Goal: Transaction & Acquisition: Subscribe to service/newsletter

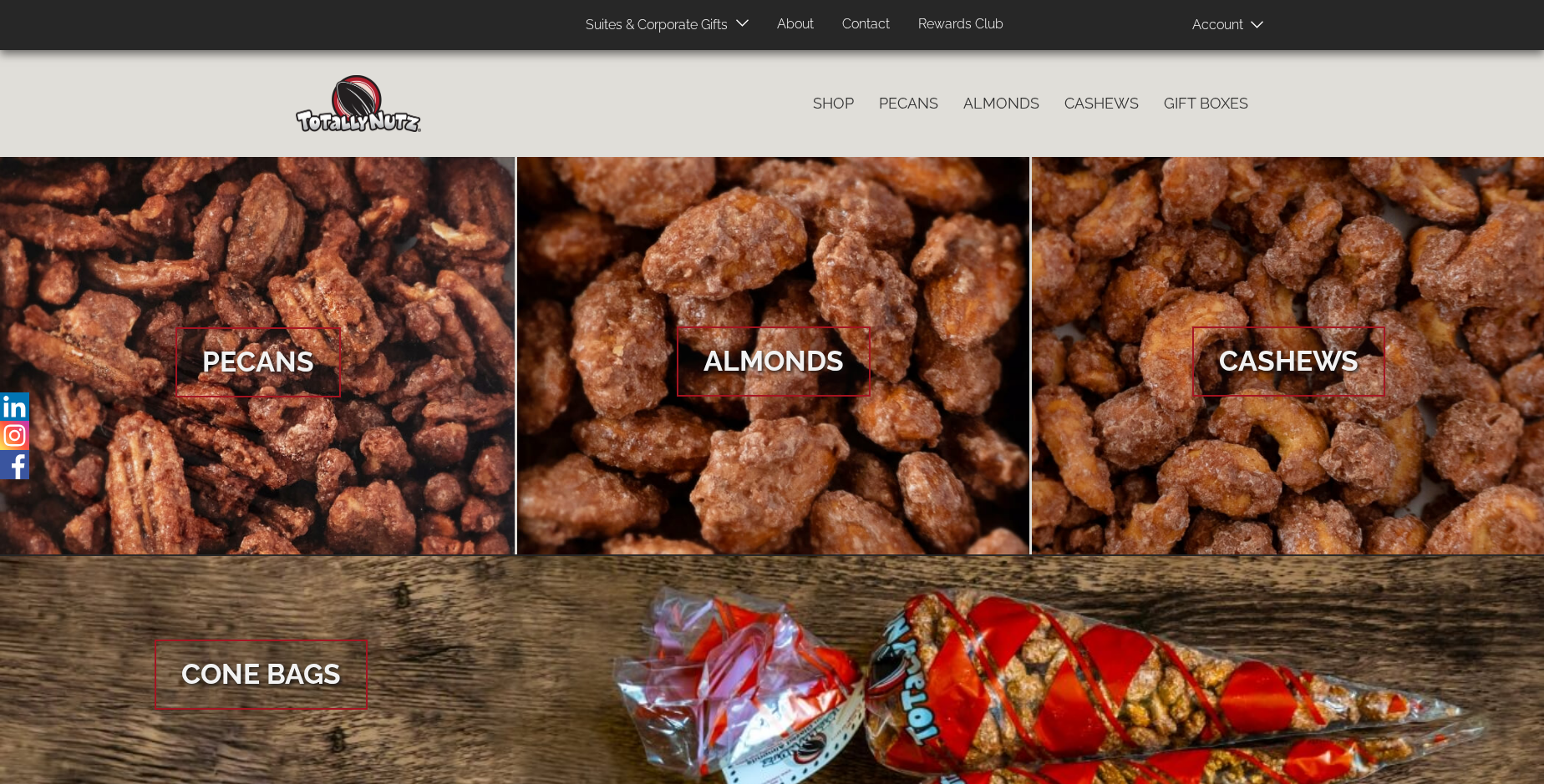
scroll to position [2497, 0]
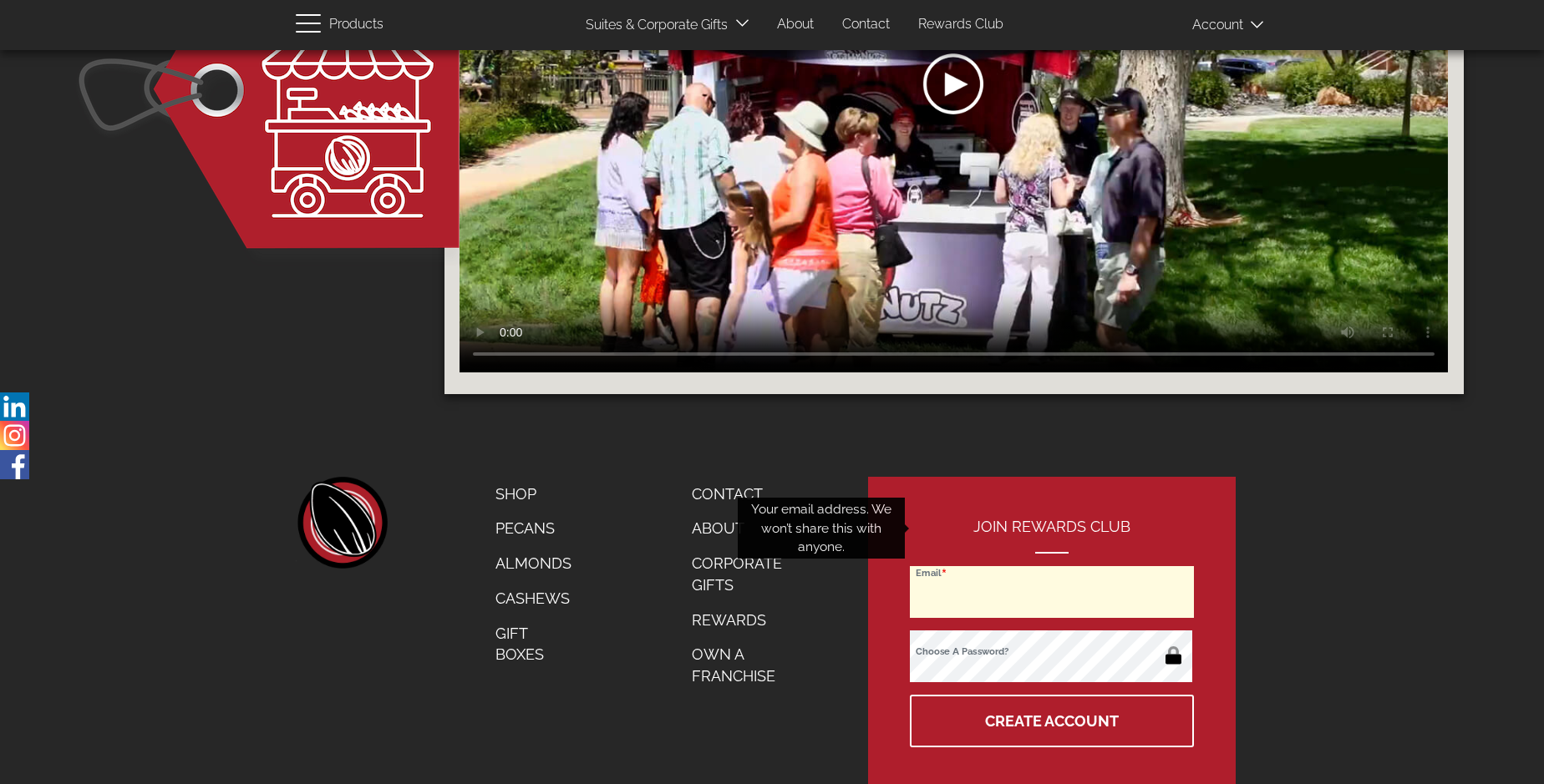
click at [1053, 567] on input "Email" at bounding box center [1052, 592] width 284 height 51
type input "[EMAIL_ADDRESS][DOMAIN_NAME]"
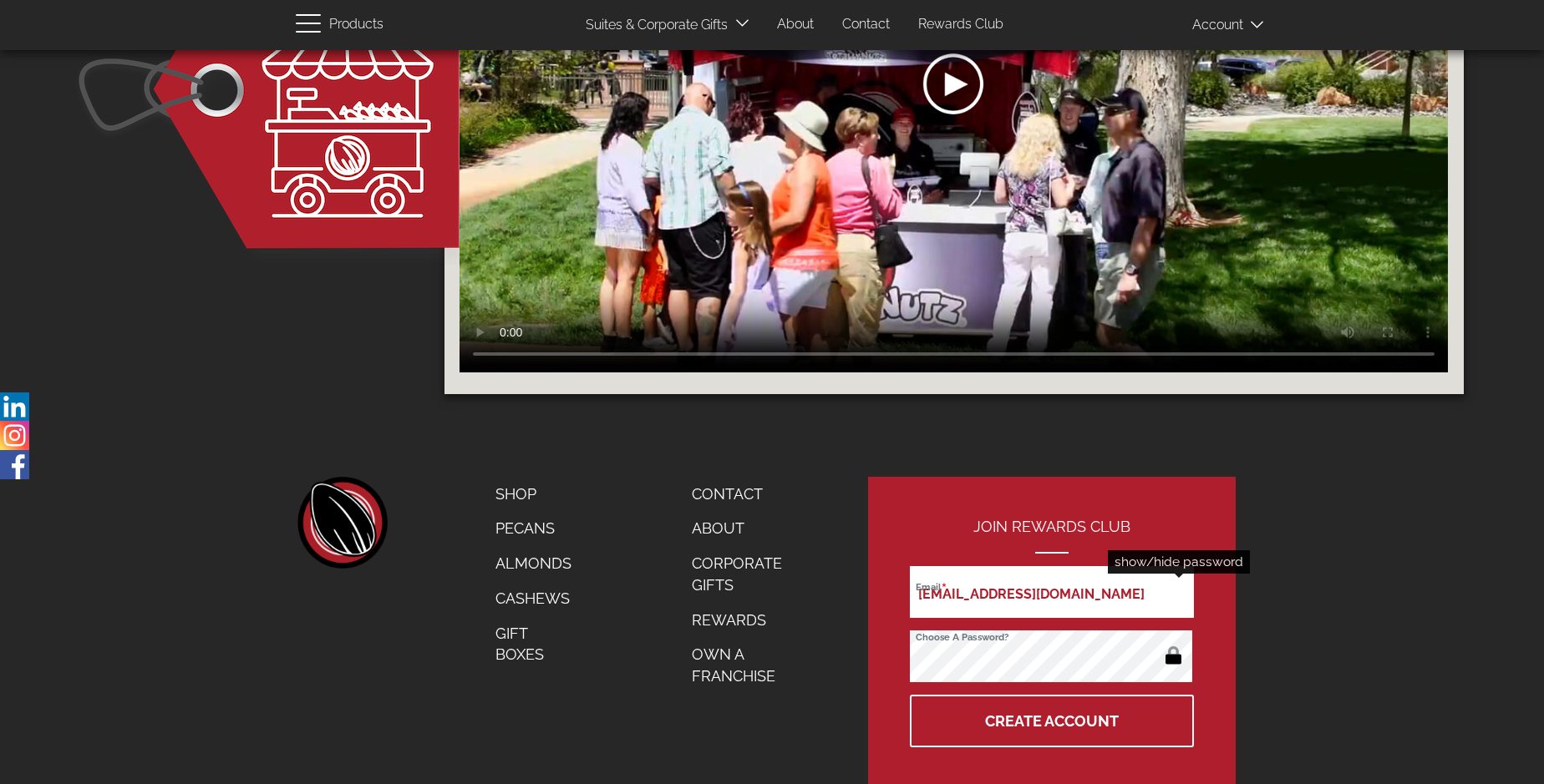
click at [1173, 644] on button "button" at bounding box center [1173, 658] width 33 height 27
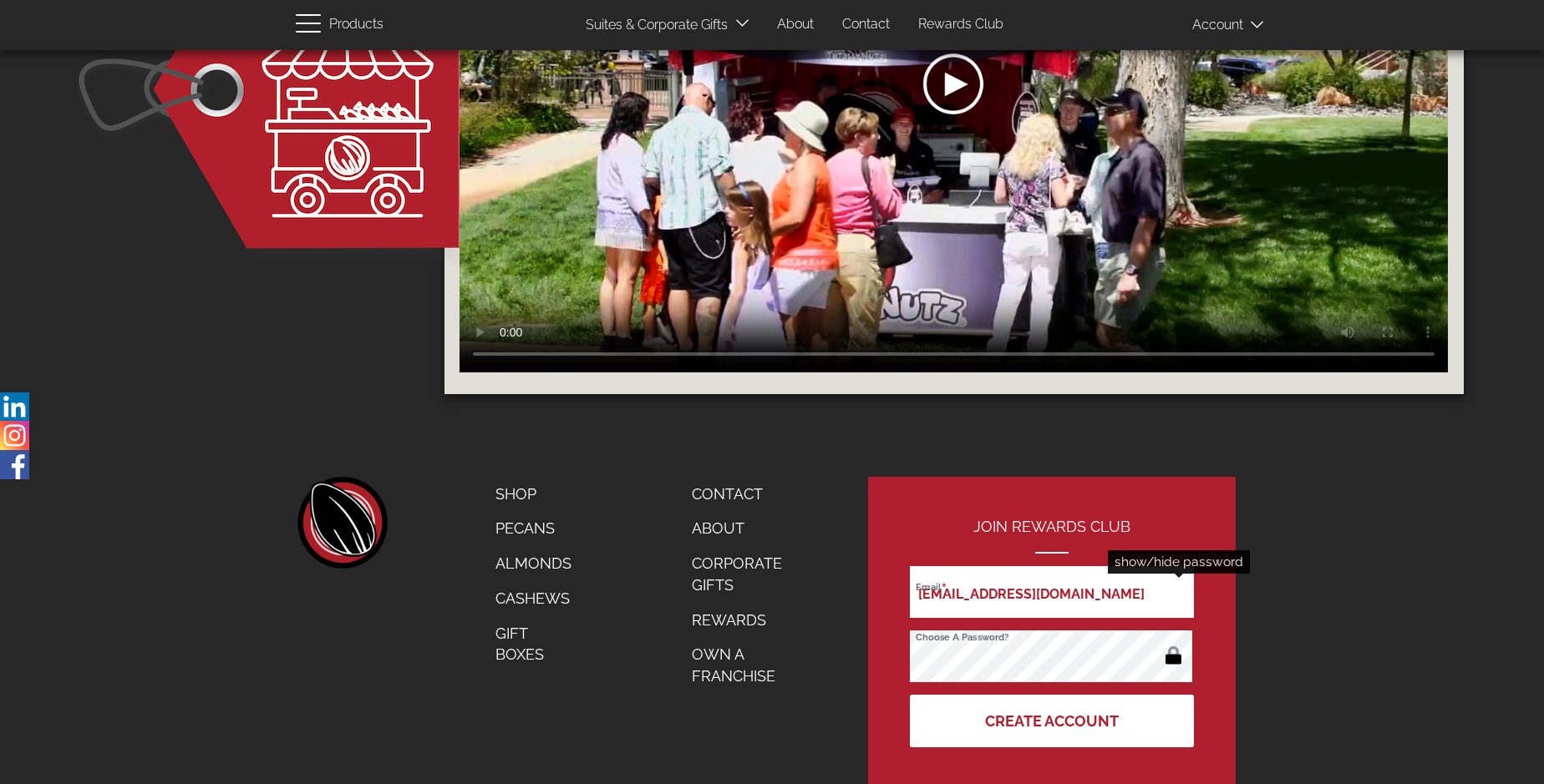
click at [1053, 695] on button "Create Account" at bounding box center [1052, 721] width 284 height 52
